Goal: Task Accomplishment & Management: Manage account settings

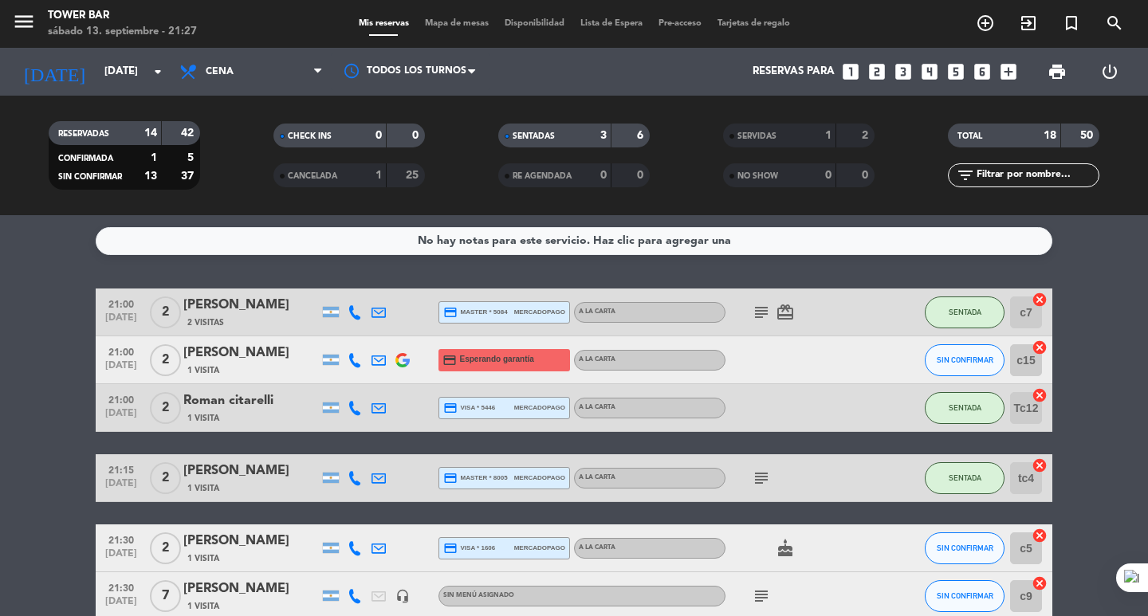
click at [759, 311] on icon "subject" at bounding box center [760, 312] width 19 height 19
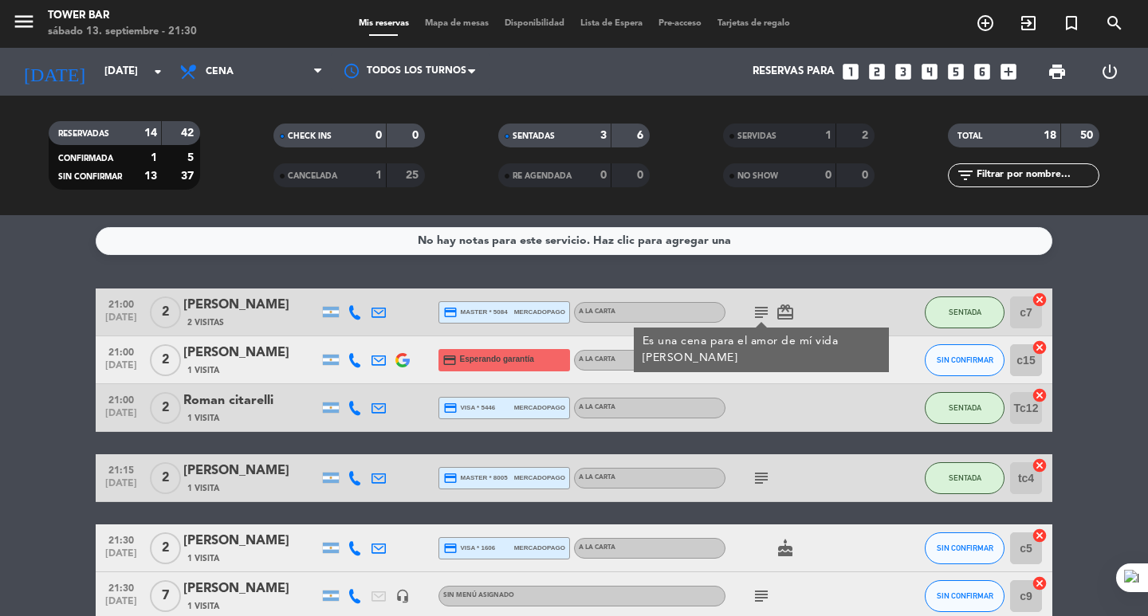
click at [283, 374] on div "1 Visita" at bounding box center [250, 370] width 135 height 14
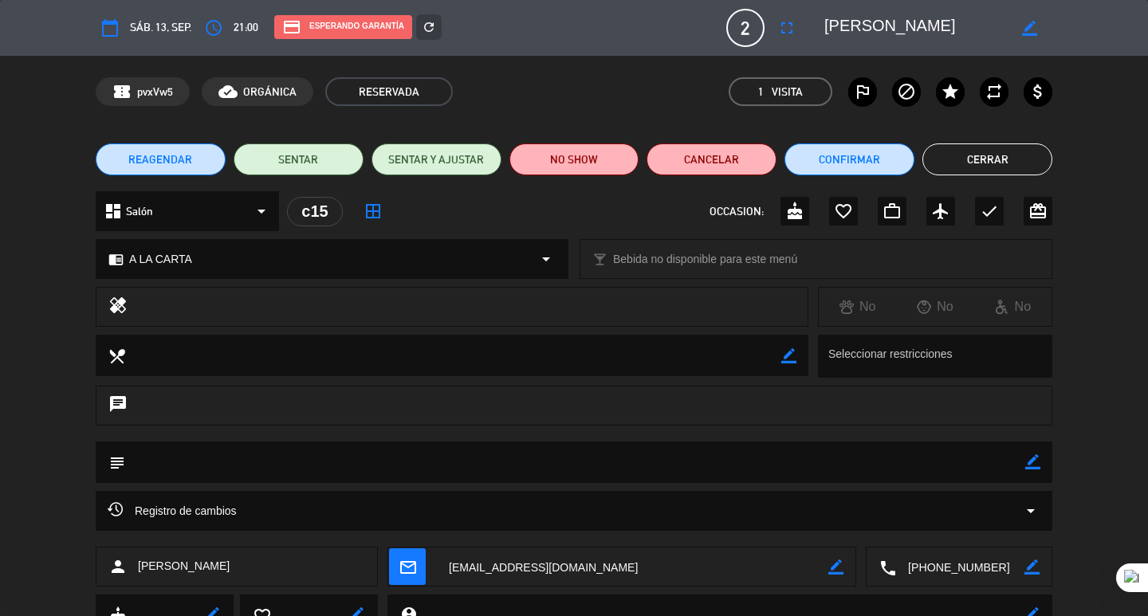
click at [996, 160] on button "Cerrar" at bounding box center [987, 159] width 130 height 32
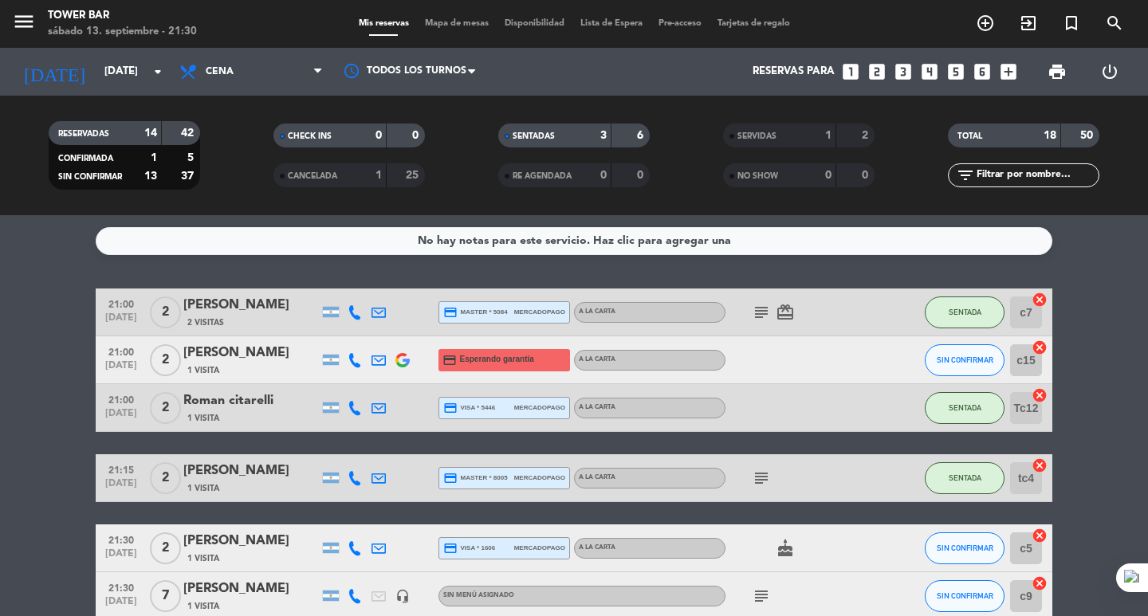
click at [757, 316] on icon "subject" at bounding box center [760, 312] width 19 height 19
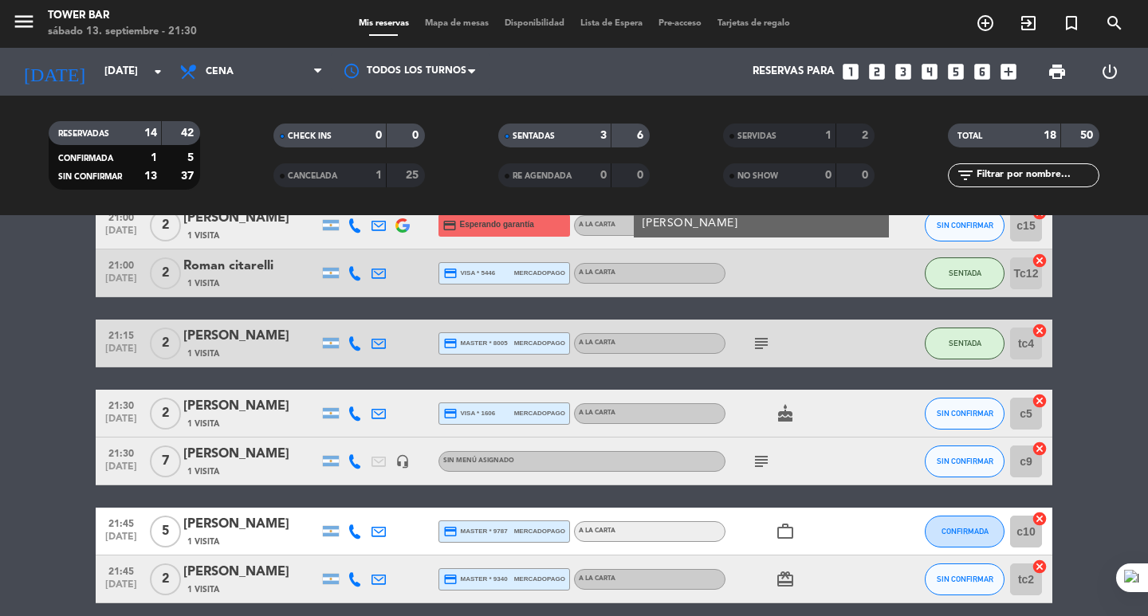
scroll to position [159, 0]
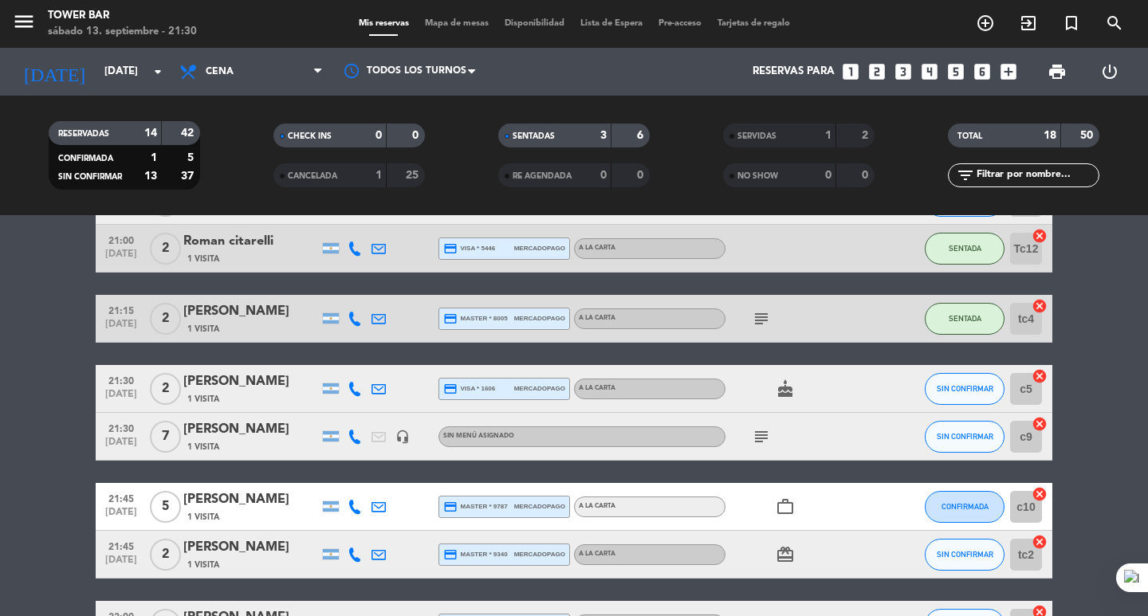
click at [764, 318] on icon "subject" at bounding box center [760, 318] width 19 height 19
click at [755, 438] on icon "subject" at bounding box center [760, 436] width 19 height 19
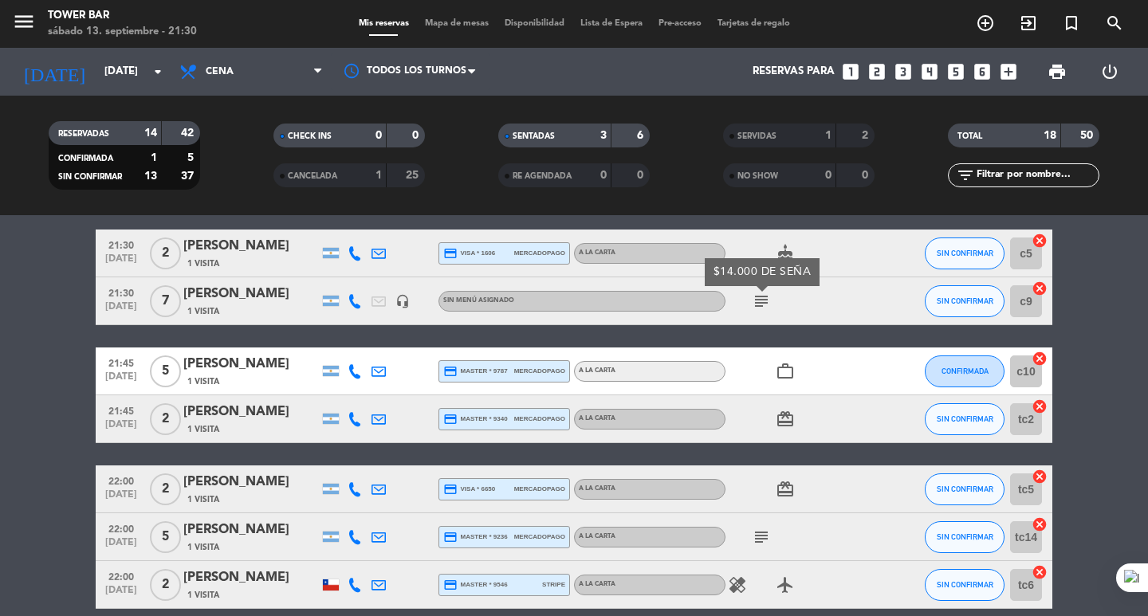
scroll to position [319, 0]
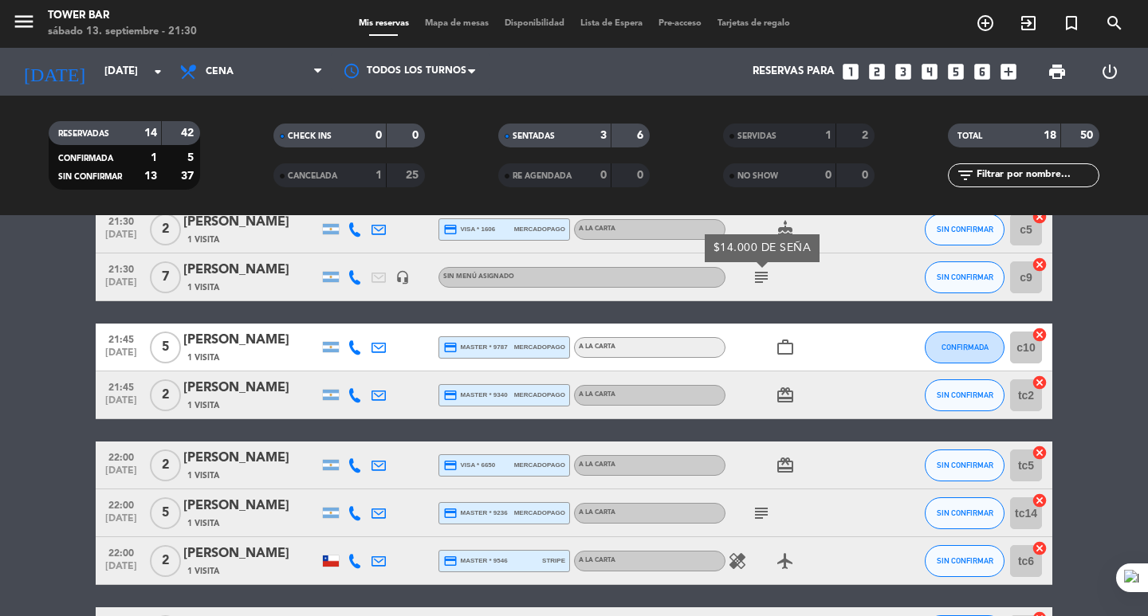
click at [760, 512] on icon "subject" at bounding box center [760, 513] width 19 height 19
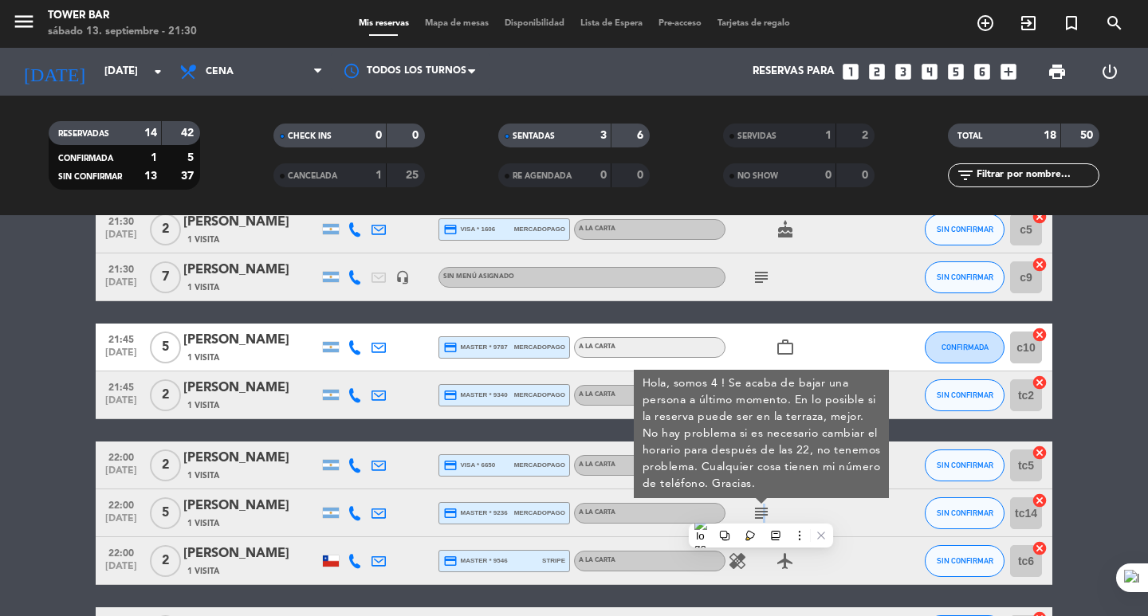
scroll to position [398, 0]
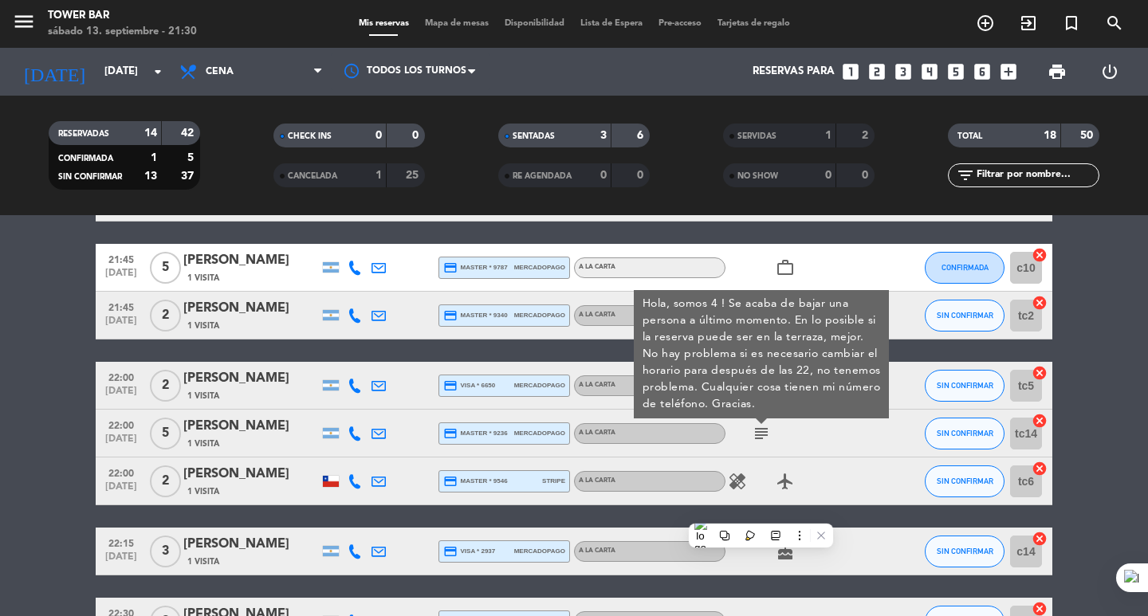
click at [854, 520] on div "21:00 [DATE] 2 [PERSON_NAME] 2 Visitas credit_card master * 5084 mercadopago A …" at bounding box center [574, 374] width 956 height 969
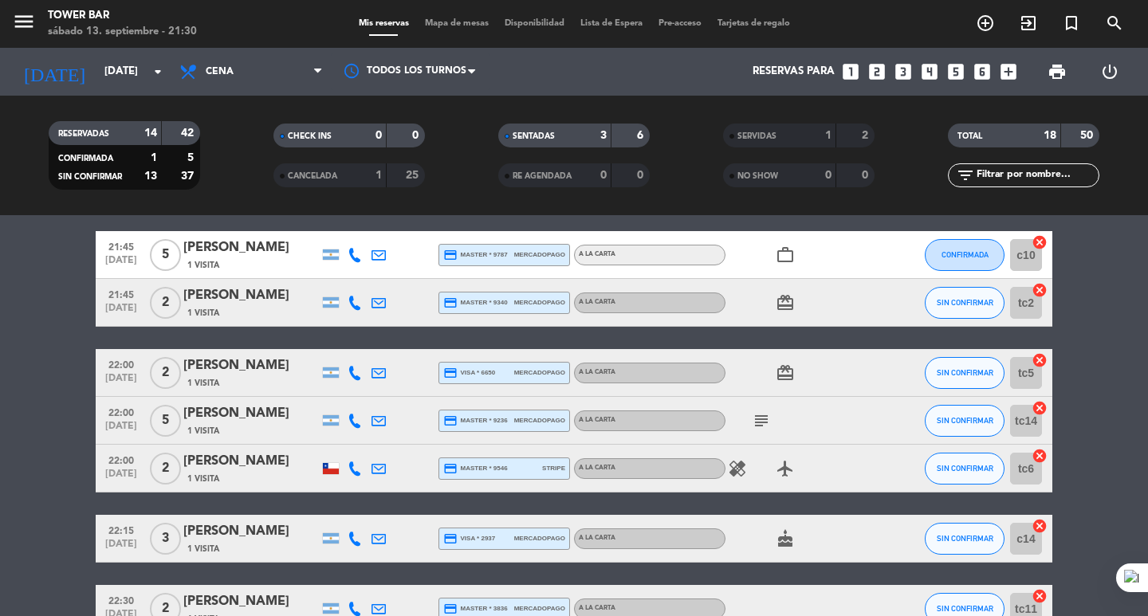
scroll to position [402, 0]
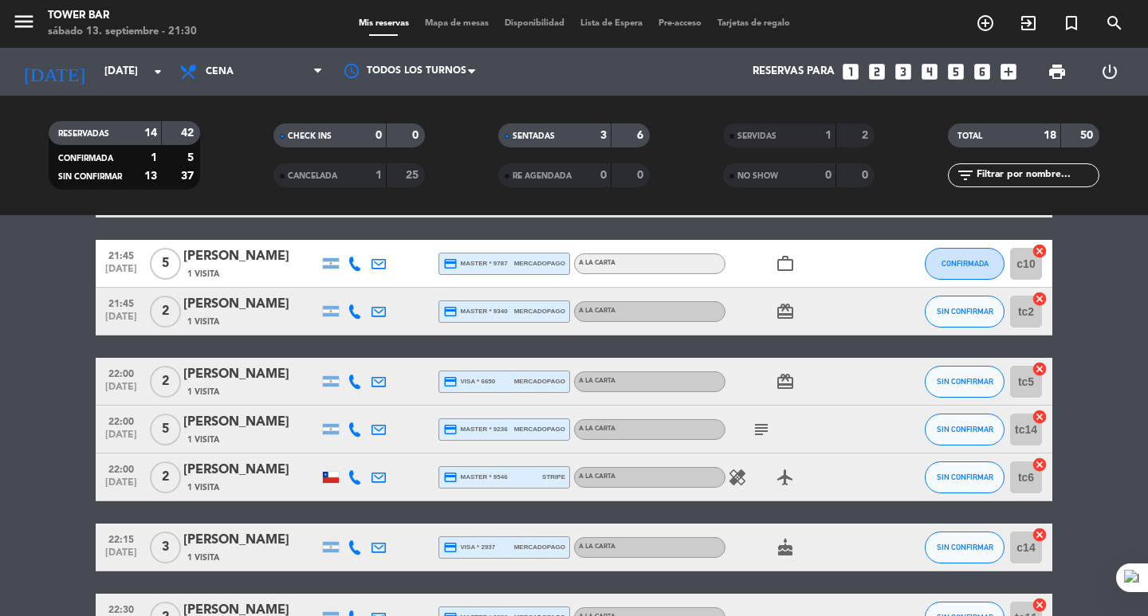
click at [384, 184] on div "CANCELADA 1 25" at bounding box center [348, 175] width 151 height 24
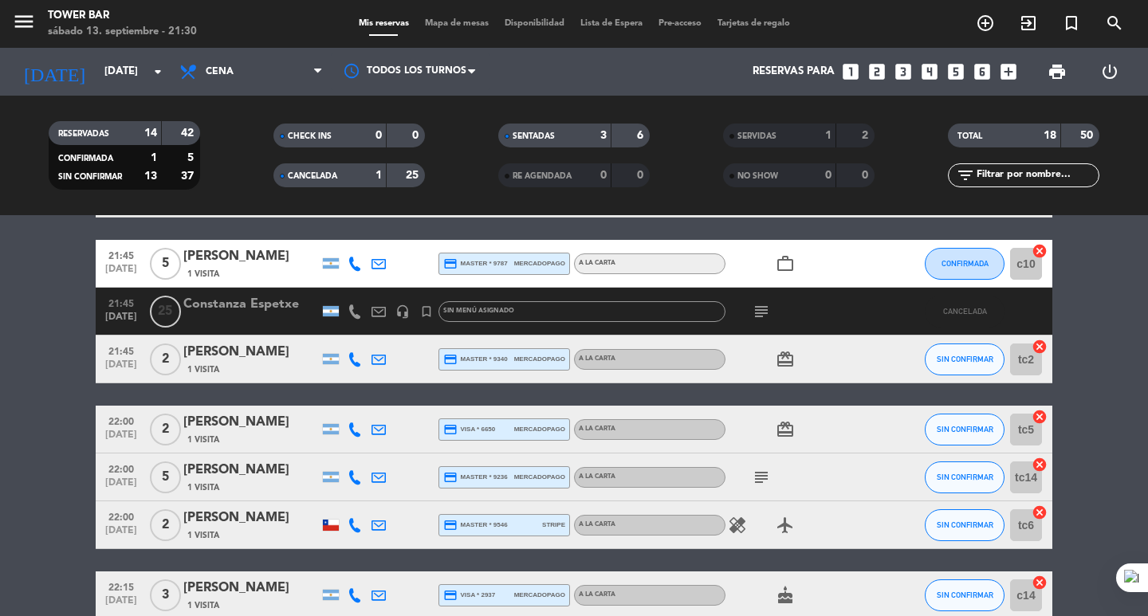
click at [365, 177] on div "1" at bounding box center [367, 176] width 32 height 18
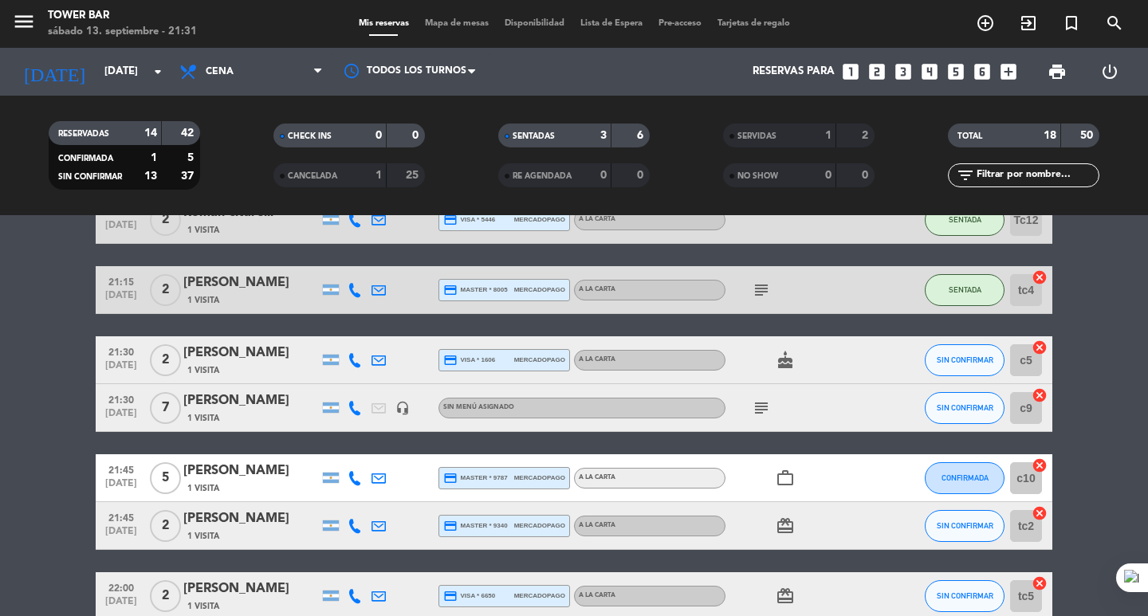
scroll to position [239, 0]
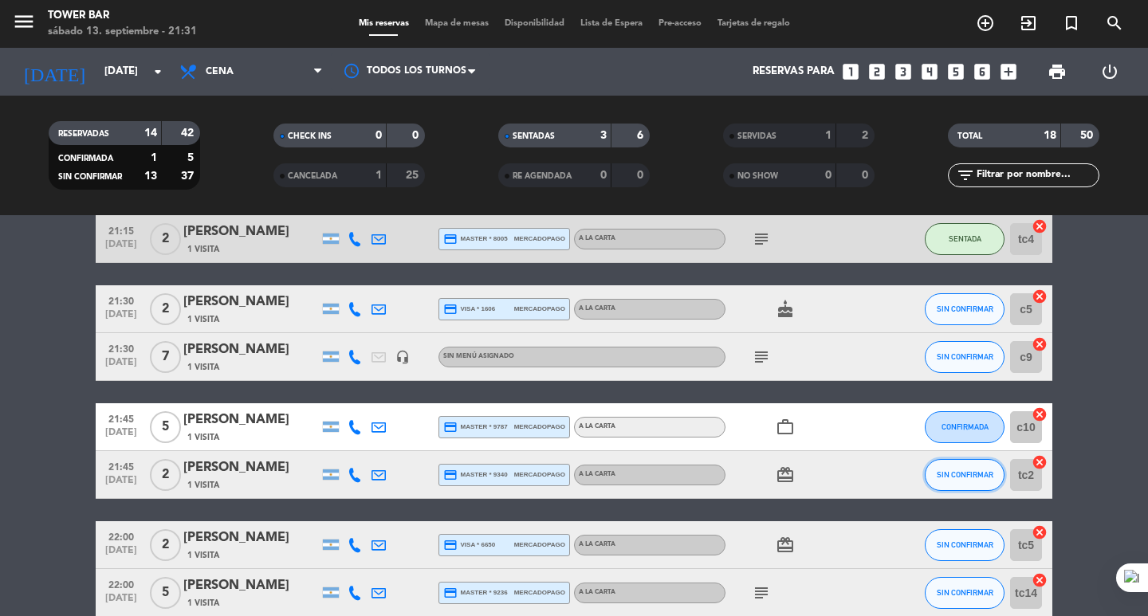
click at [955, 484] on button "SIN CONFIRMAR" at bounding box center [964, 475] width 80 height 32
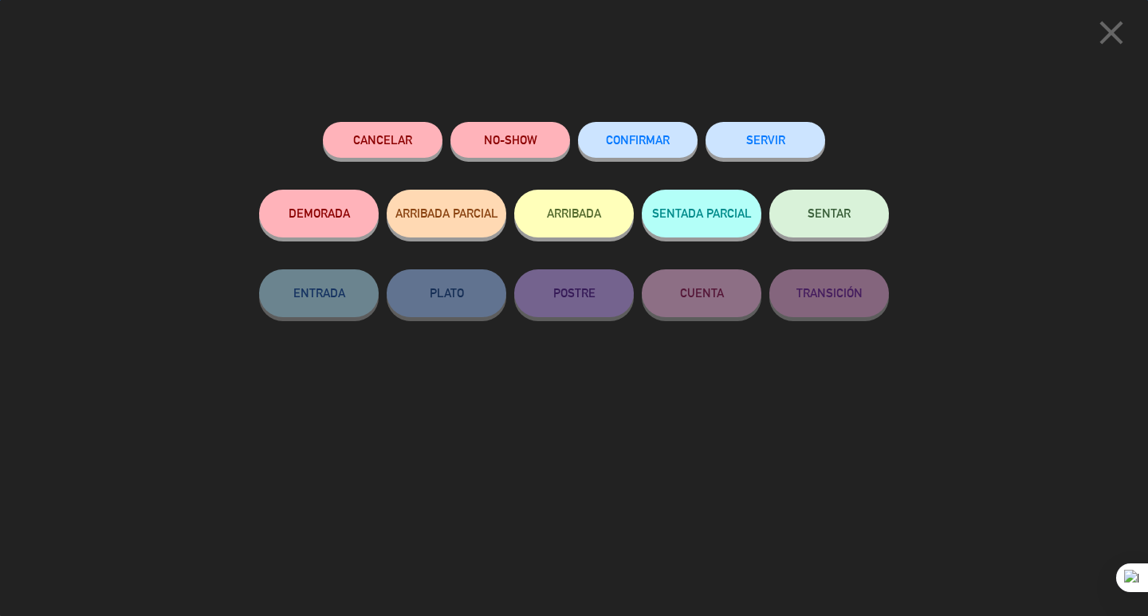
click at [816, 212] on span "SENTAR" at bounding box center [828, 213] width 43 height 14
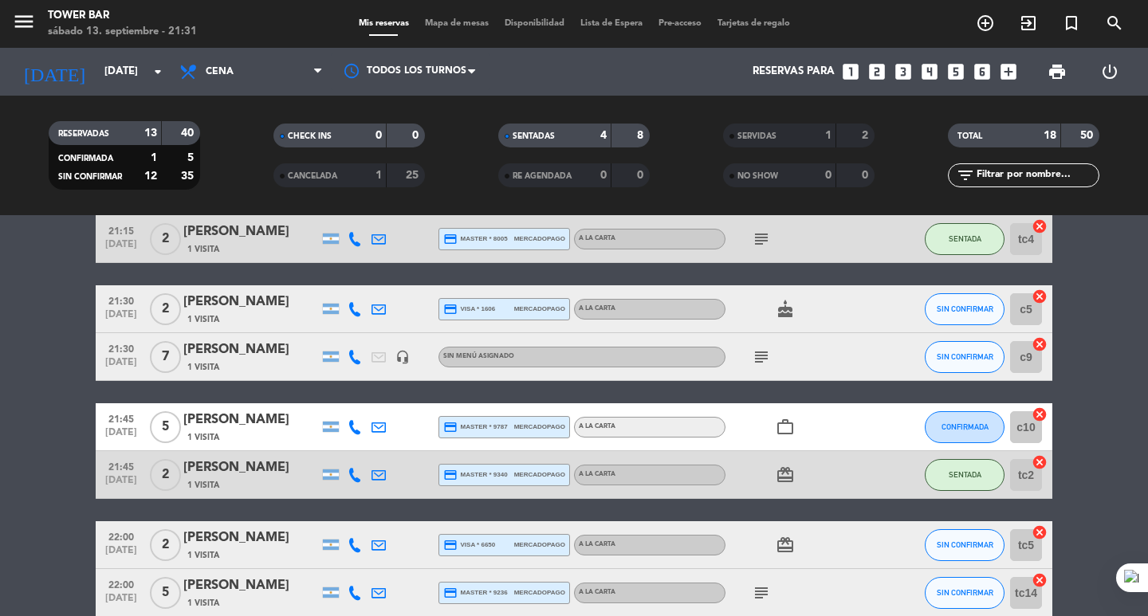
click at [756, 357] on icon "subject" at bounding box center [760, 356] width 19 height 19
click at [822, 374] on div "subject $14.000 DE [GEOGRAPHIC_DATA]" at bounding box center [796, 356] width 143 height 47
click at [759, 239] on icon "subject" at bounding box center [760, 239] width 19 height 19
click at [863, 229] on div "subject Si puede ser una mesa afuera, gracias" at bounding box center [796, 238] width 143 height 47
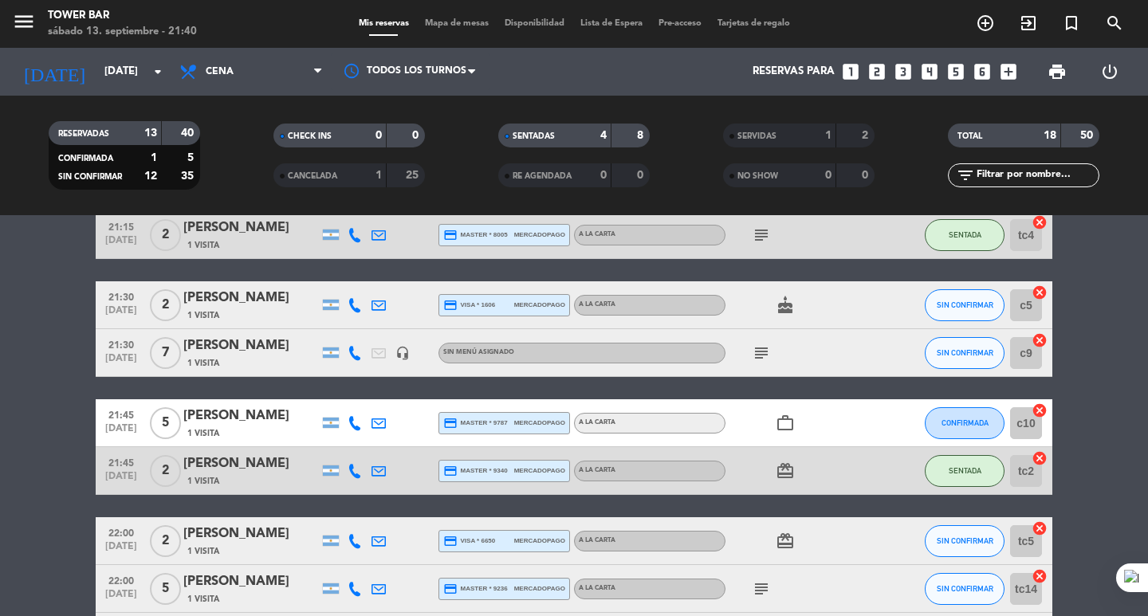
scroll to position [163, 0]
